Goal: Find specific page/section

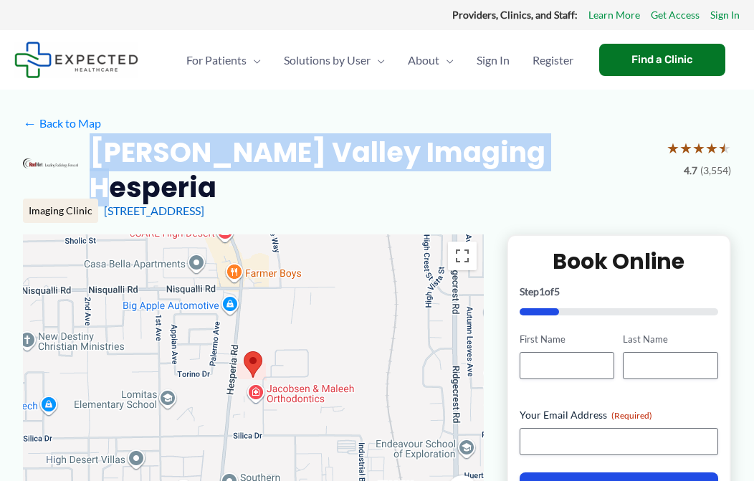
drag, startPoint x: 551, startPoint y: 146, endPoint x: 94, endPoint y: 143, distance: 457.4
click at [94, 143] on div "[PERSON_NAME] Valley Imaging Hesperia ★ ★ ★ ★ ★ 4.7 (3,554)" at bounding box center [377, 170] width 708 height 71
copy h2 "[PERSON_NAME] Valley Imaging Hesperia"
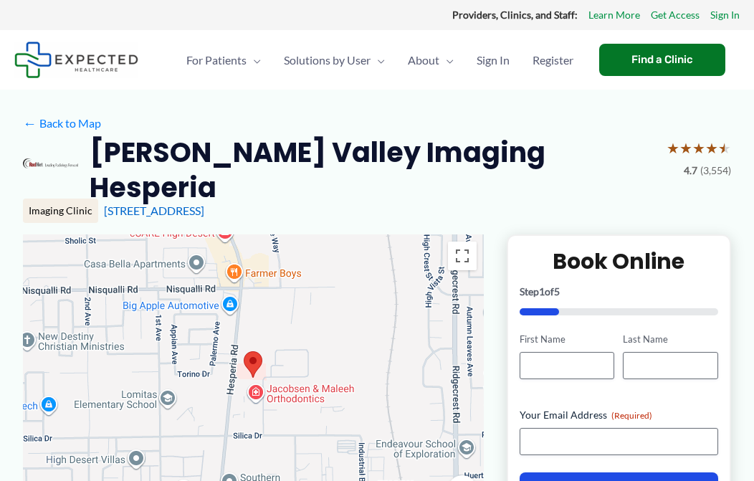
click at [511, 203] on div "[STREET_ADDRESS]" at bounding box center [417, 211] width 627 height 16
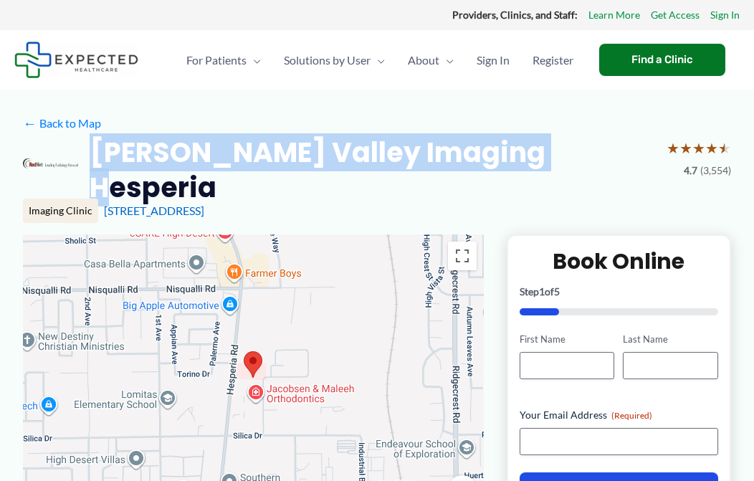
drag, startPoint x: 525, startPoint y: 147, endPoint x: 93, endPoint y: 158, distance: 432.4
click at [93, 158] on h2 "[PERSON_NAME] Valley Imaging Hesperia" at bounding box center [373, 170] width 566 height 71
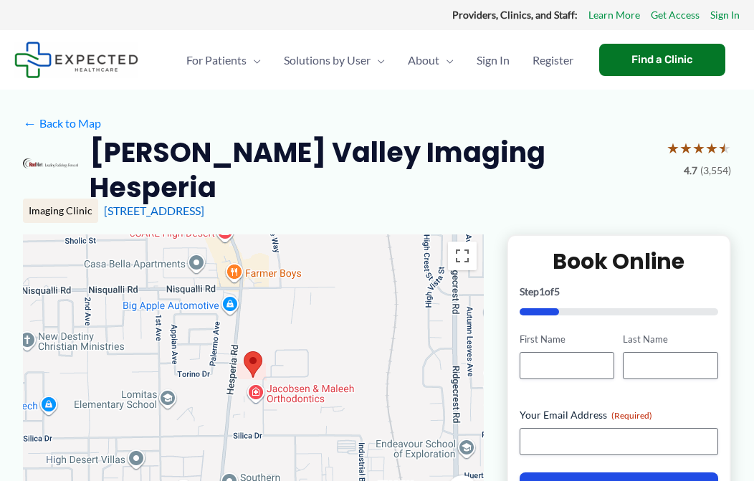
click at [387, 203] on div "[STREET_ADDRESS]" at bounding box center [417, 211] width 627 height 16
drag, startPoint x: 333, startPoint y: 197, endPoint x: 92, endPoint y: 189, distance: 241.7
click at [92, 199] on div "Imaging Clinic [STREET_ADDRESS]" at bounding box center [377, 211] width 708 height 24
click at [454, 203] on div "[STREET_ADDRESS]" at bounding box center [417, 211] width 627 height 16
